Goal: Transaction & Acquisition: Purchase product/service

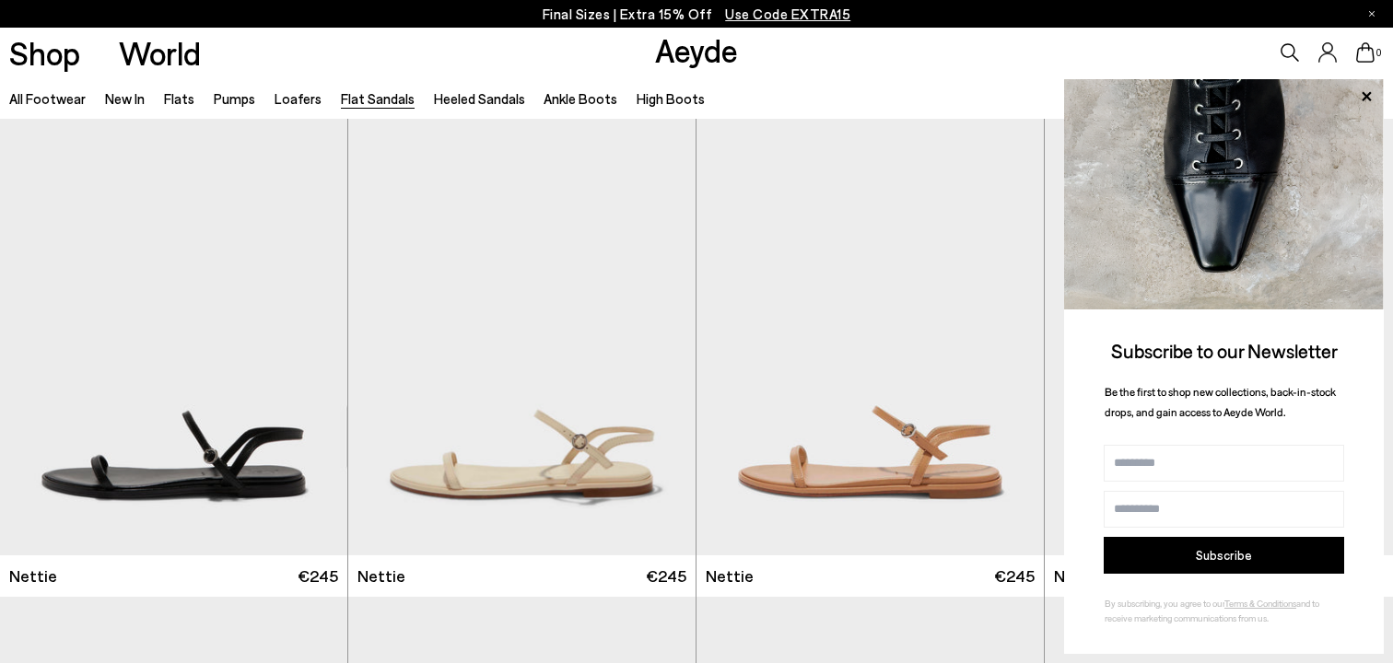
scroll to position [651, 0]
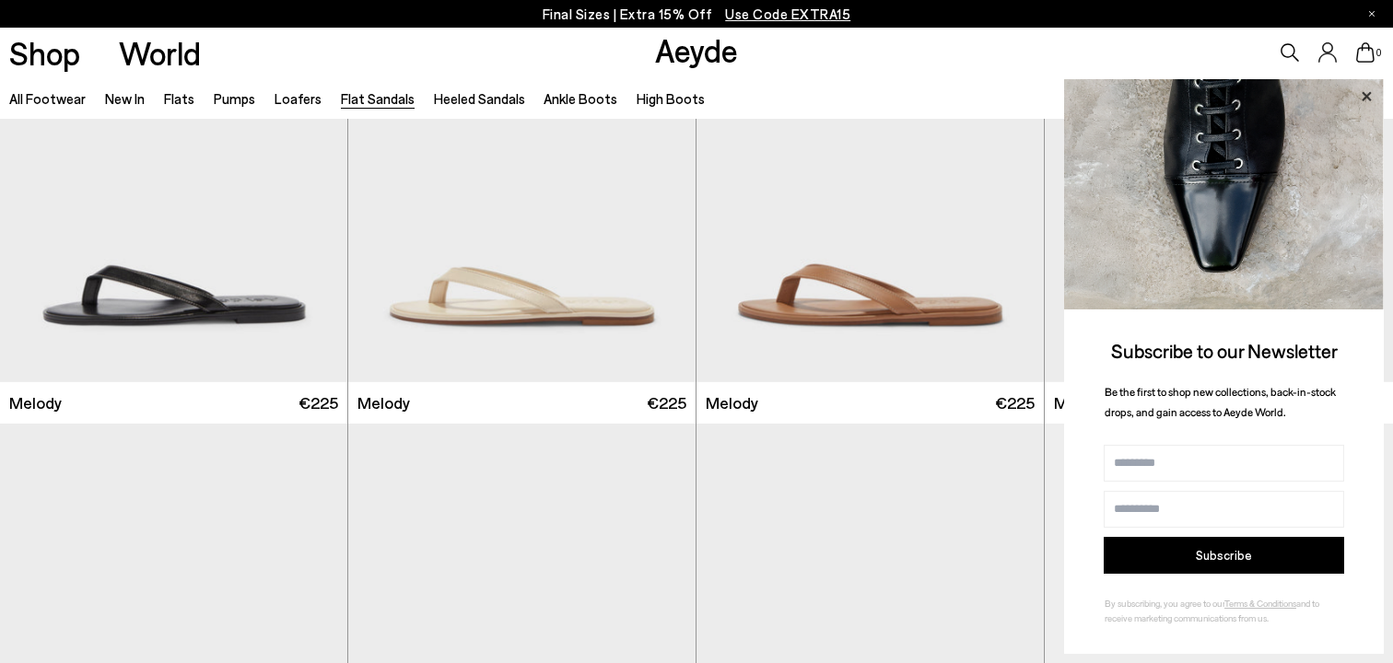
click at [1365, 98] on icon at bounding box center [1365, 95] width 9 height 9
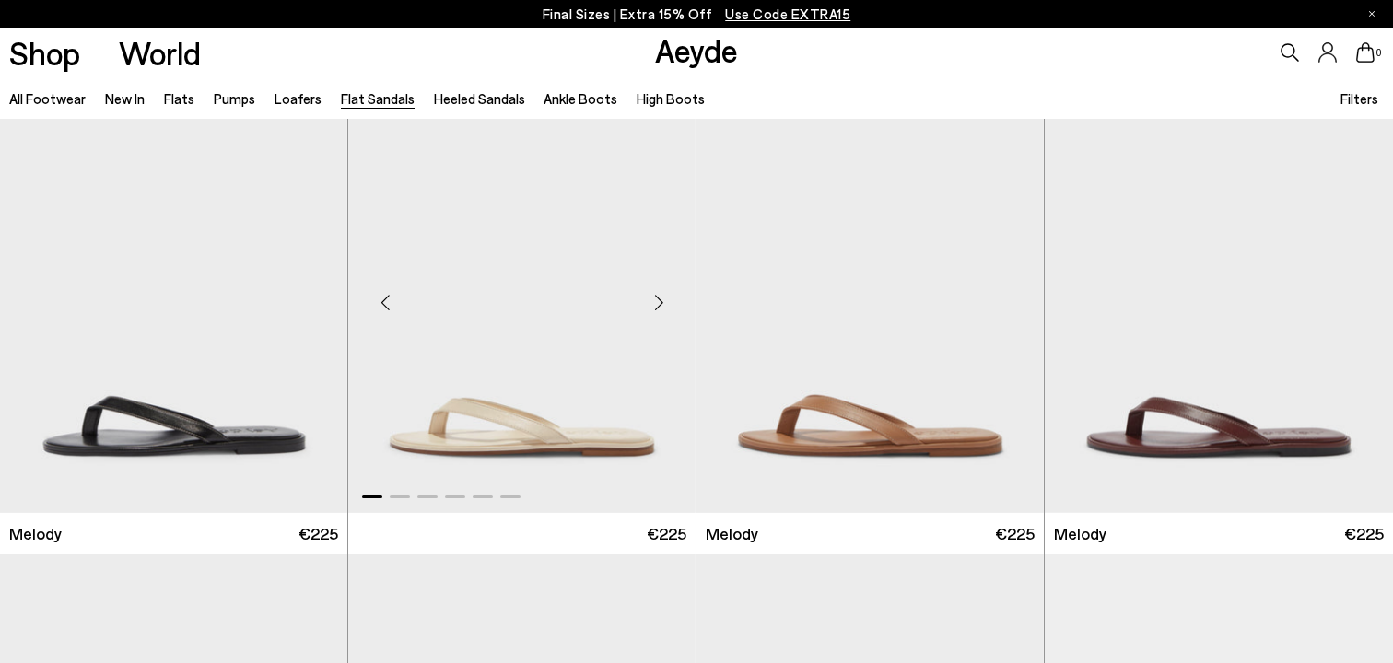
scroll to position [521, 0]
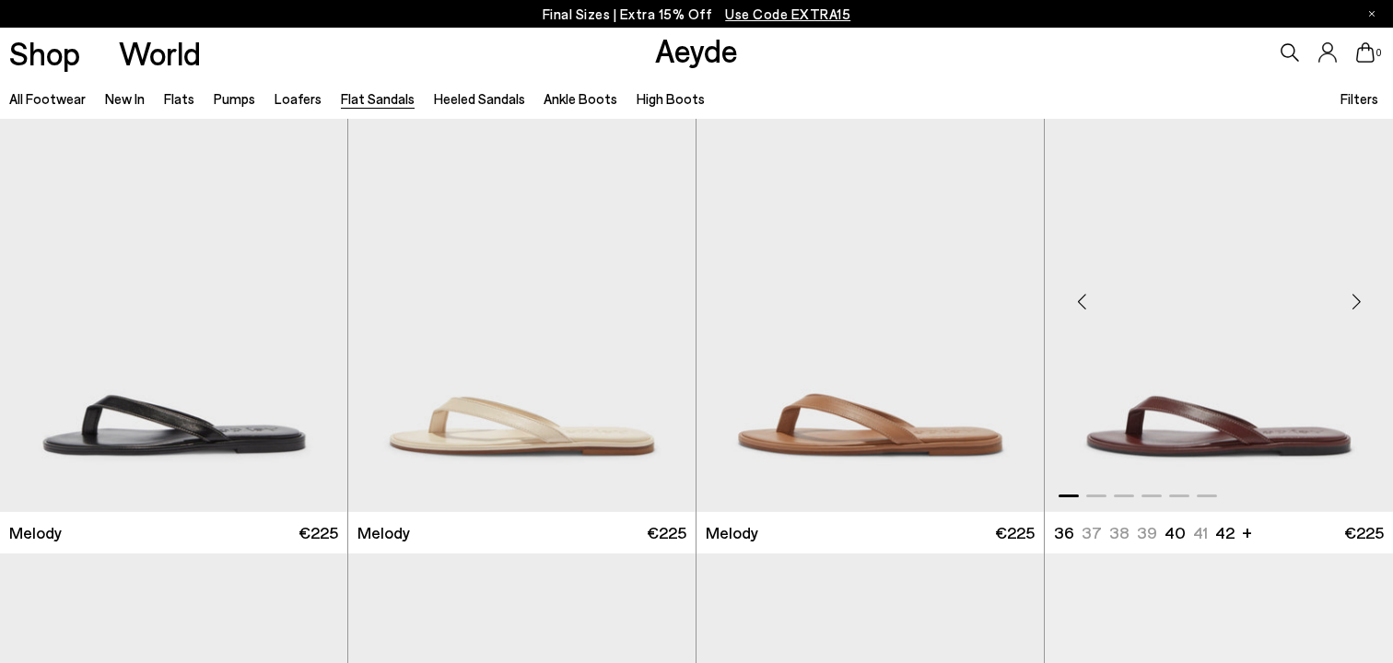
click at [1154, 358] on img "1 / 6" at bounding box center [1218, 294] width 348 height 437
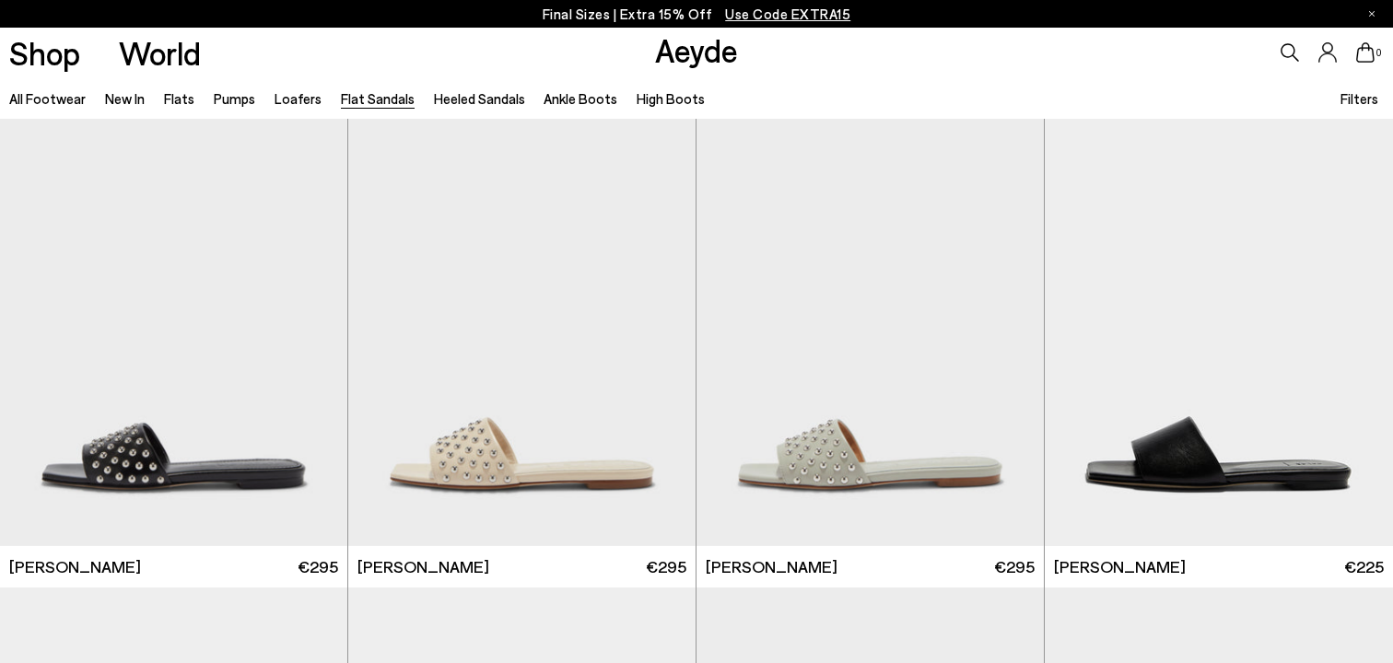
scroll to position [968, 0]
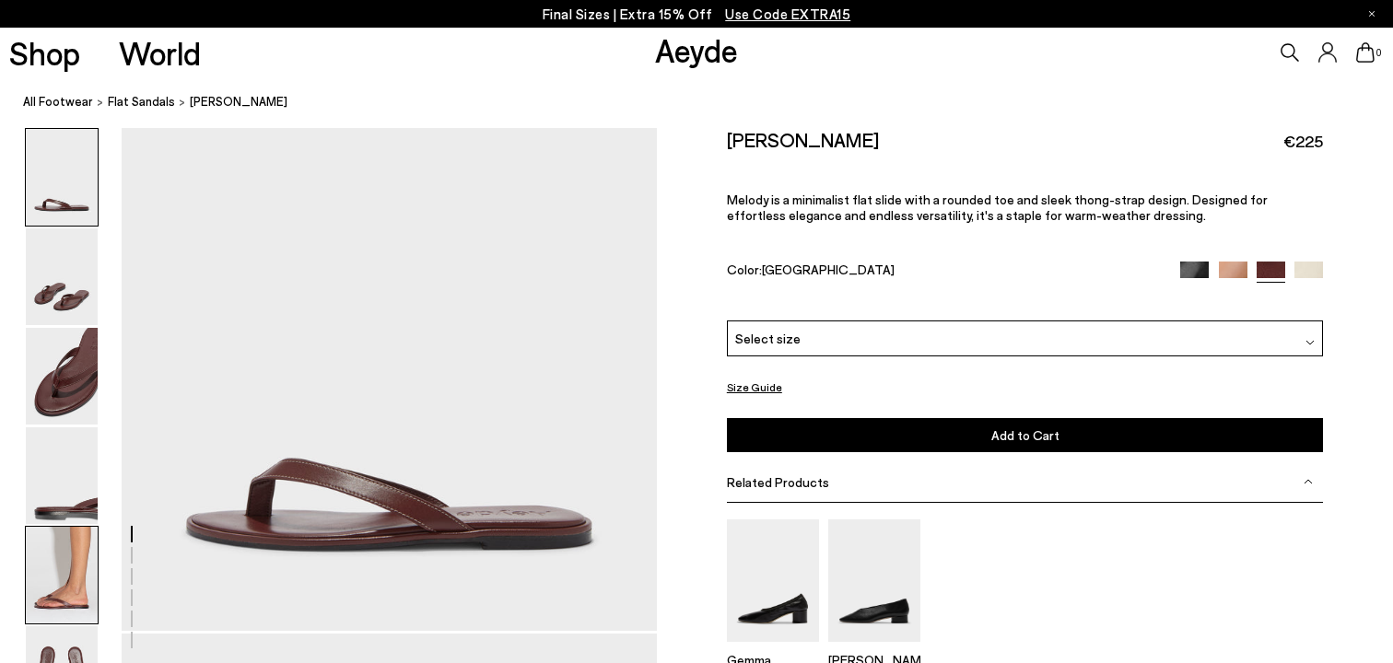
click at [64, 605] on img at bounding box center [62, 575] width 72 height 97
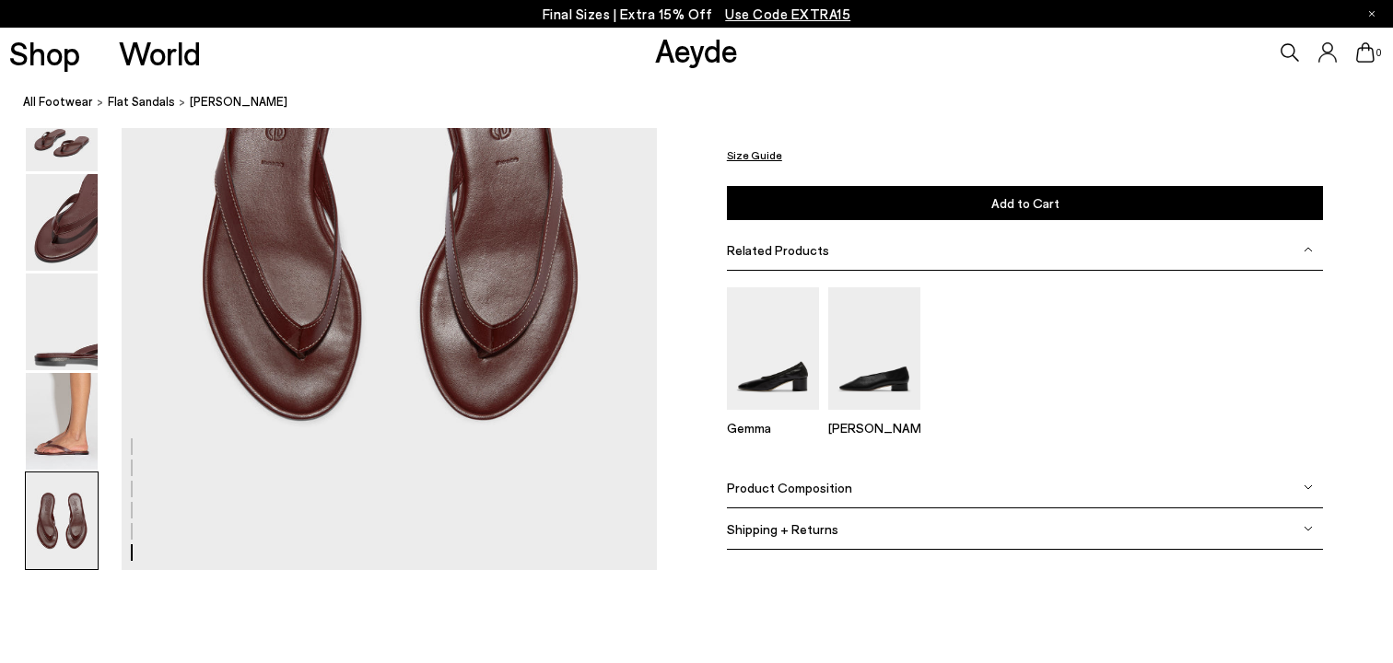
click at [71, 542] on img at bounding box center [62, 520] width 72 height 97
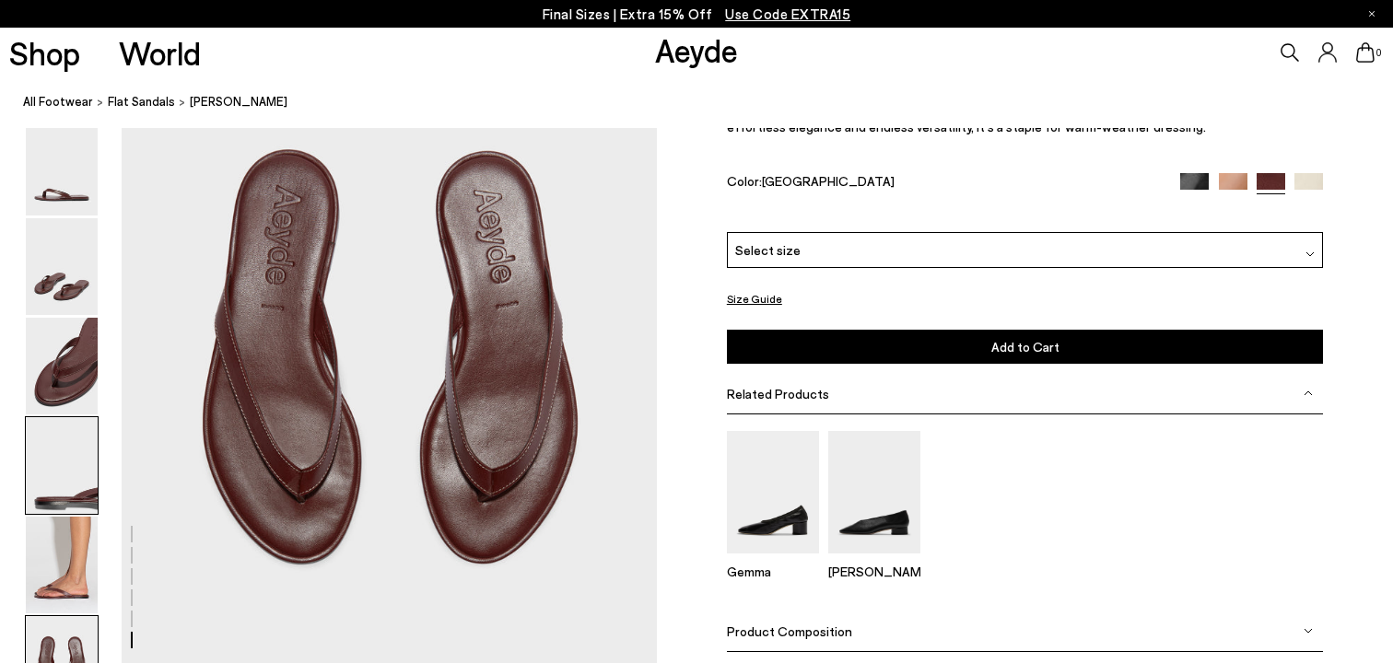
click at [80, 481] on img at bounding box center [62, 465] width 72 height 97
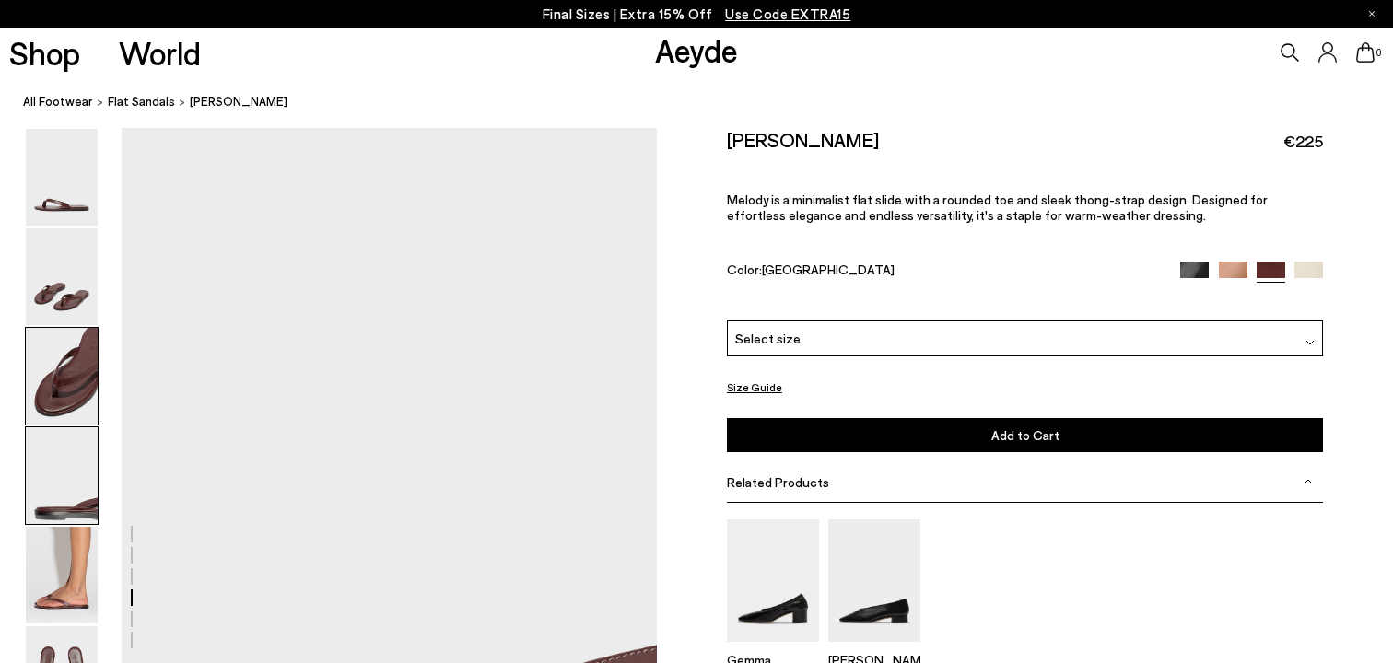
click at [69, 414] on img at bounding box center [62, 376] width 72 height 97
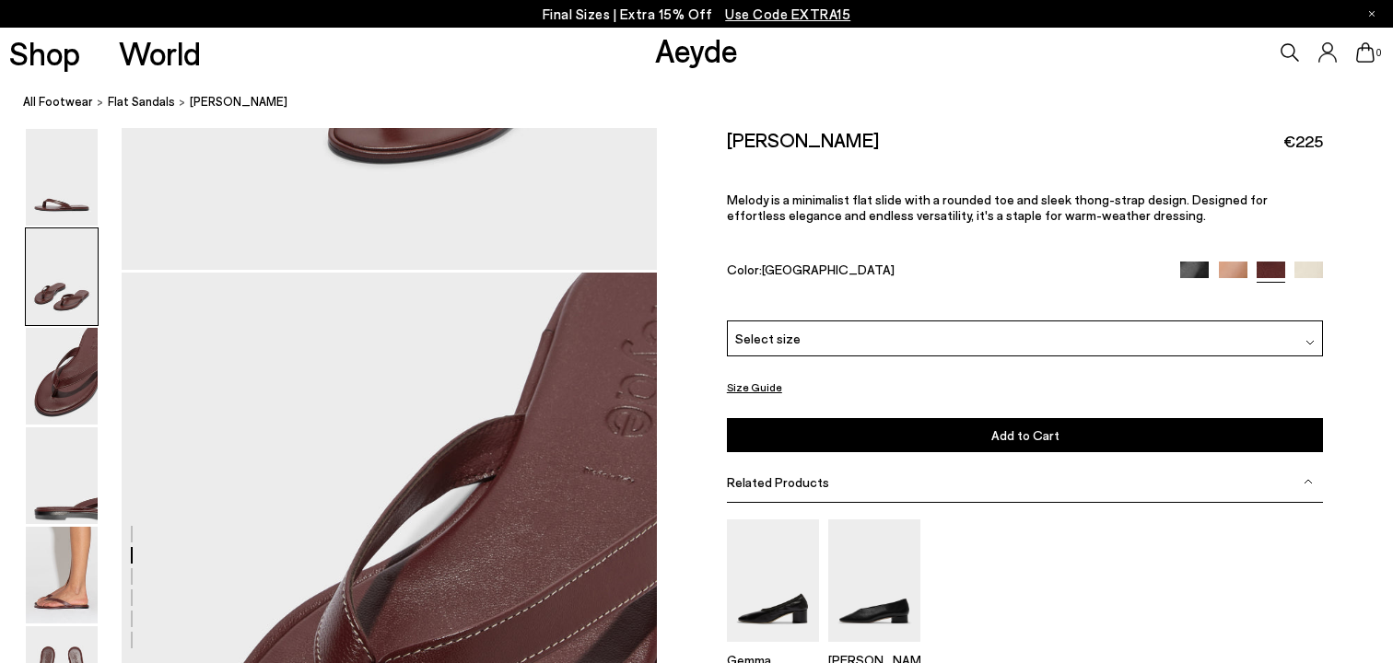
click at [70, 304] on img at bounding box center [62, 276] width 72 height 97
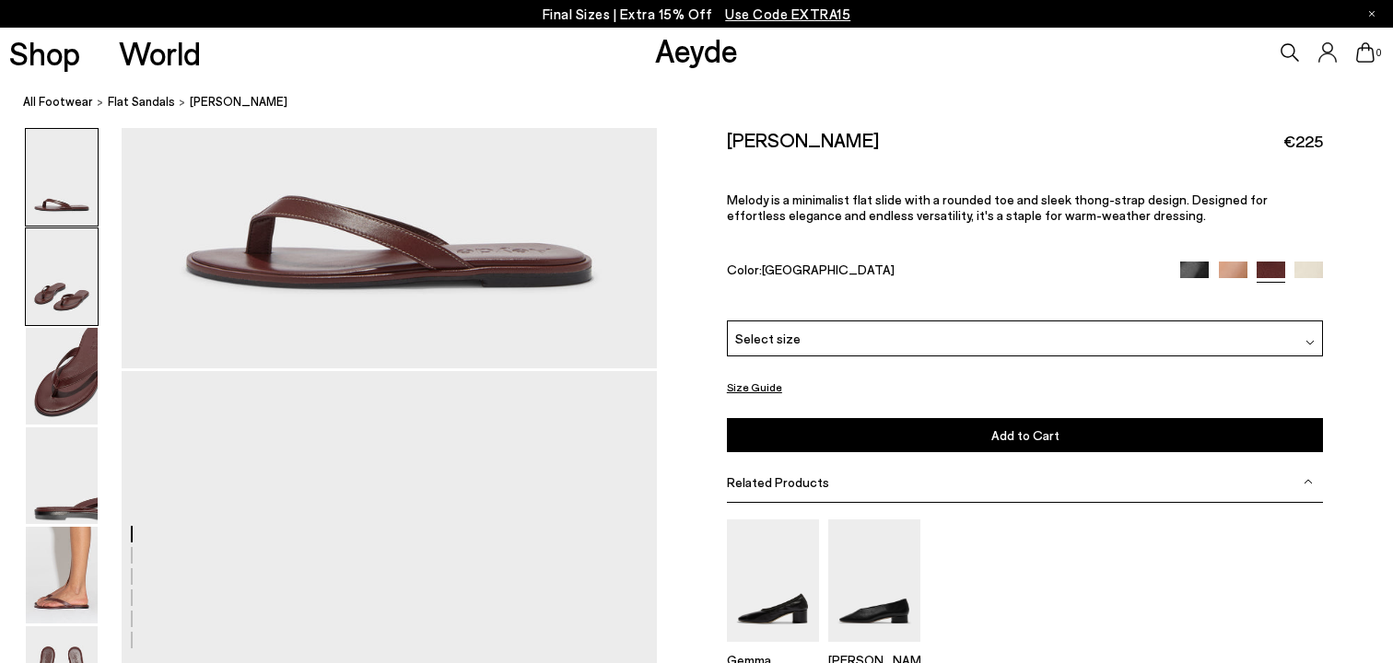
click at [76, 227] on div at bounding box center [62, 276] width 74 height 99
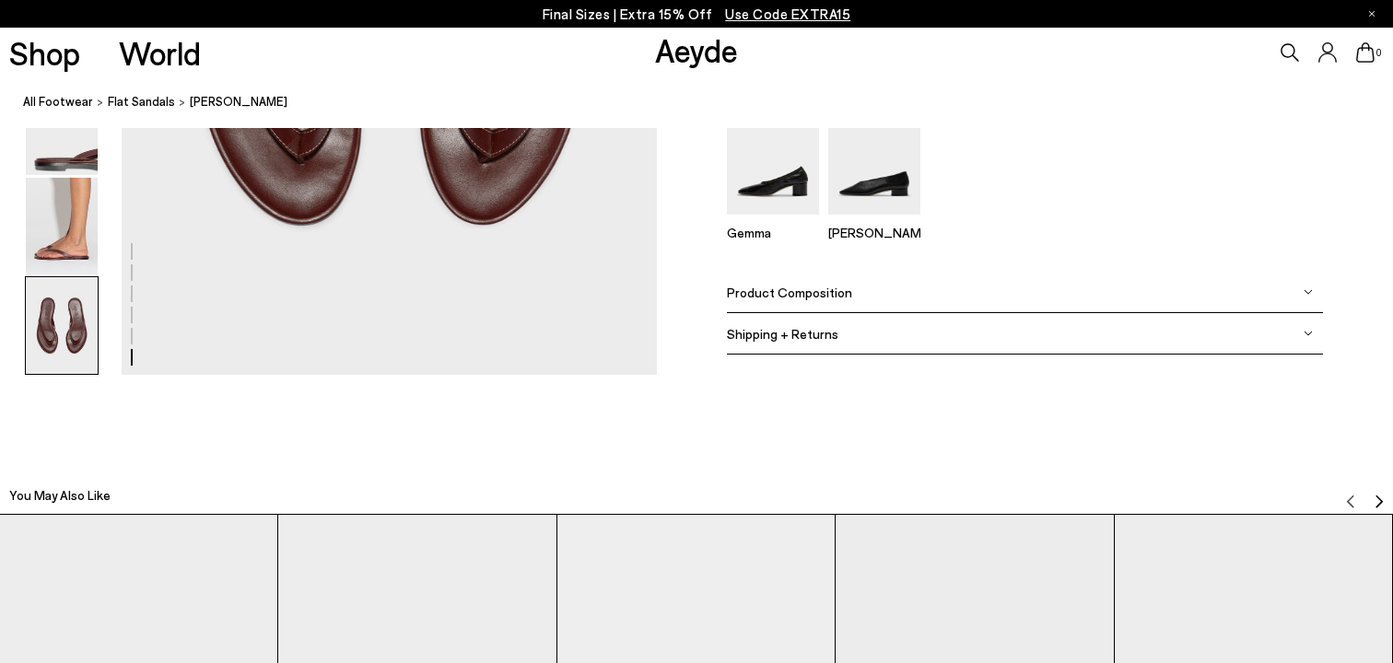
scroll to position [3872, 0]
